Goal: Use online tool/utility: Utilize a website feature to perform a specific function

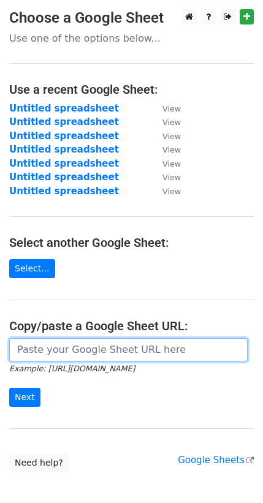
click at [58, 353] on input "url" at bounding box center [128, 349] width 238 height 23
paste input "https://docs.google.com/spreadsheets/d/1x5J7VQr_h75RTGYjz2zfjDPJi4hZiwQ2D8u7Gml…"
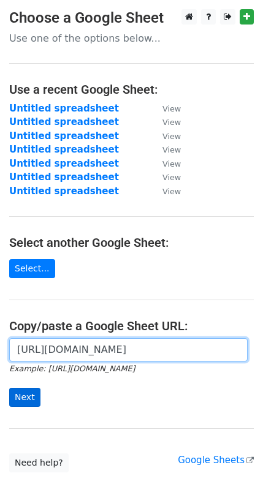
type input "https://docs.google.com/spreadsheets/d/1x5J7VQr_h75RTGYjz2zfjDPJi4hZiwQ2D8u7Gml…"
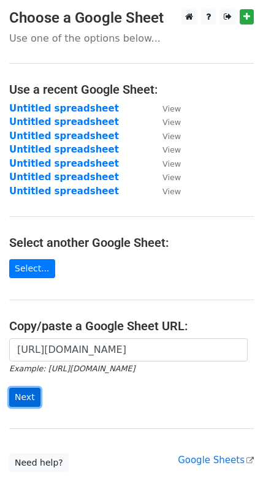
click at [31, 395] on input "Next" at bounding box center [24, 397] width 31 height 19
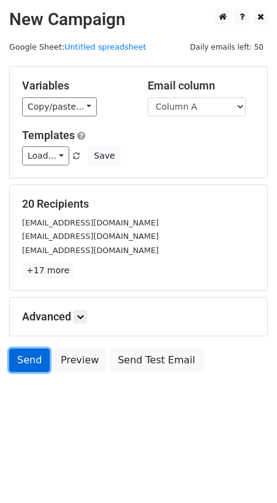
click at [25, 350] on link "Send" at bounding box center [29, 360] width 40 height 23
